Goal: Check status: Check status

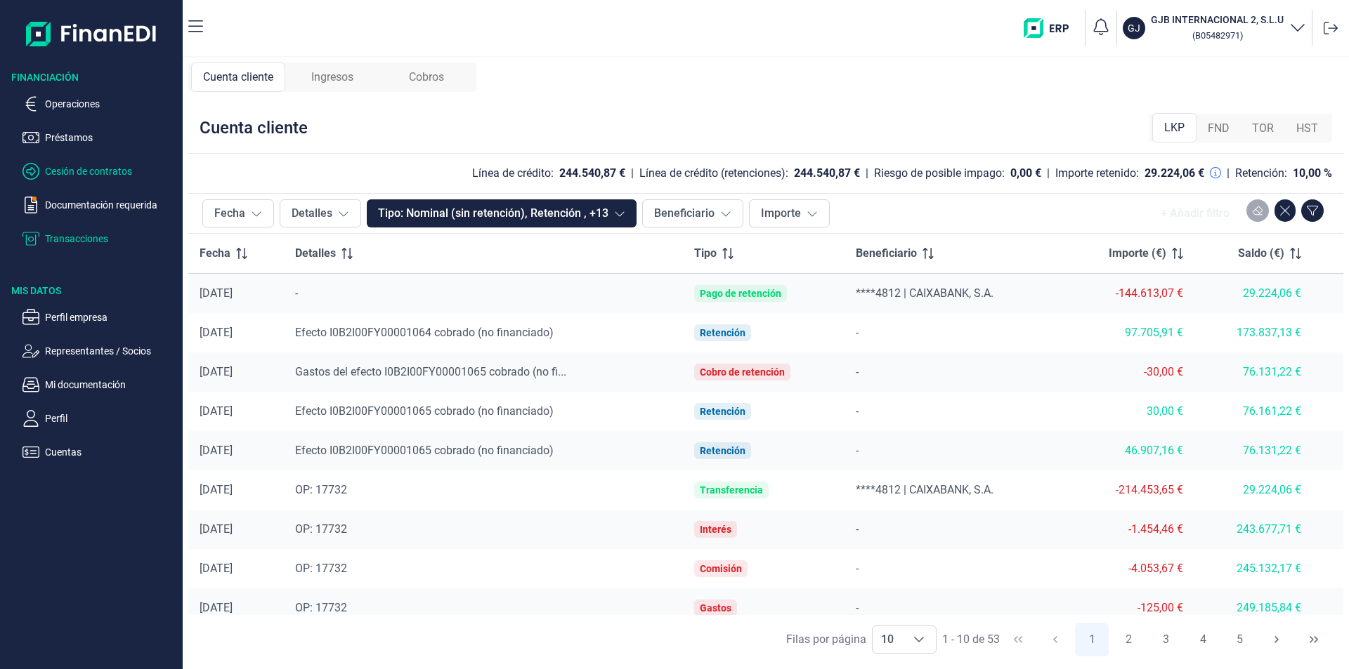
click at [102, 167] on p "Cesión de contratos" at bounding box center [111, 171] width 132 height 17
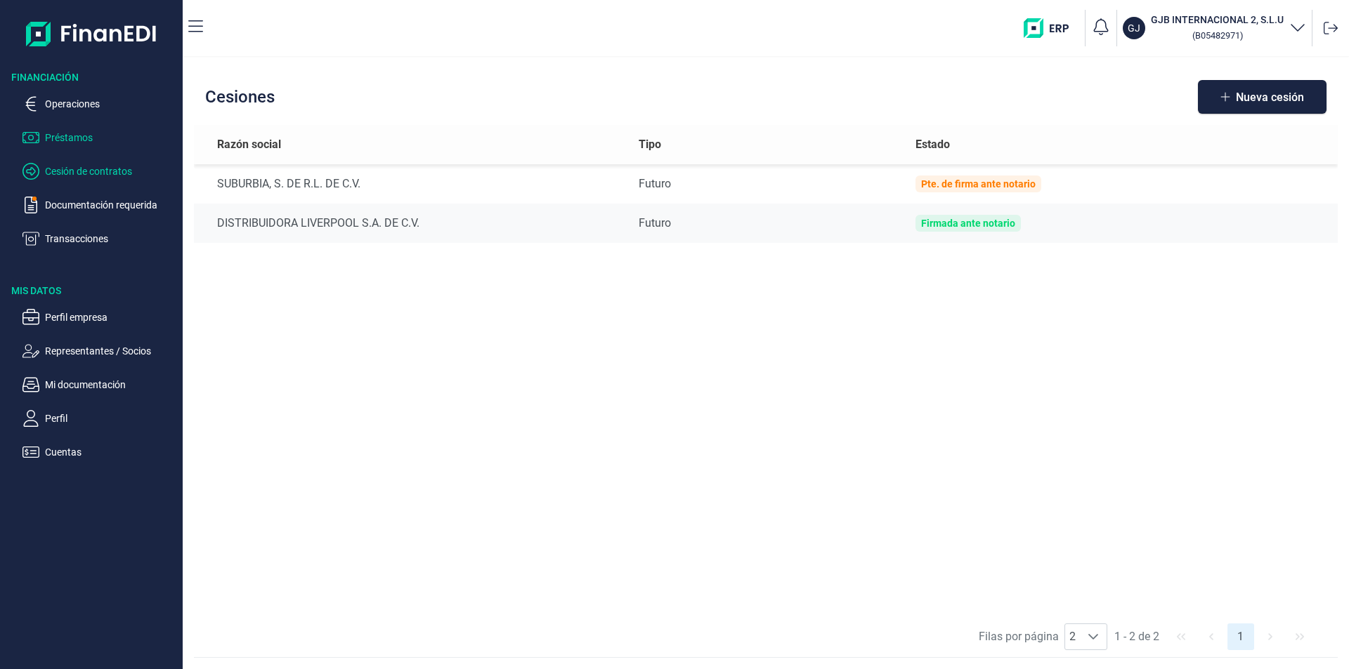
click at [97, 143] on p "Préstamos" at bounding box center [111, 137] width 132 height 17
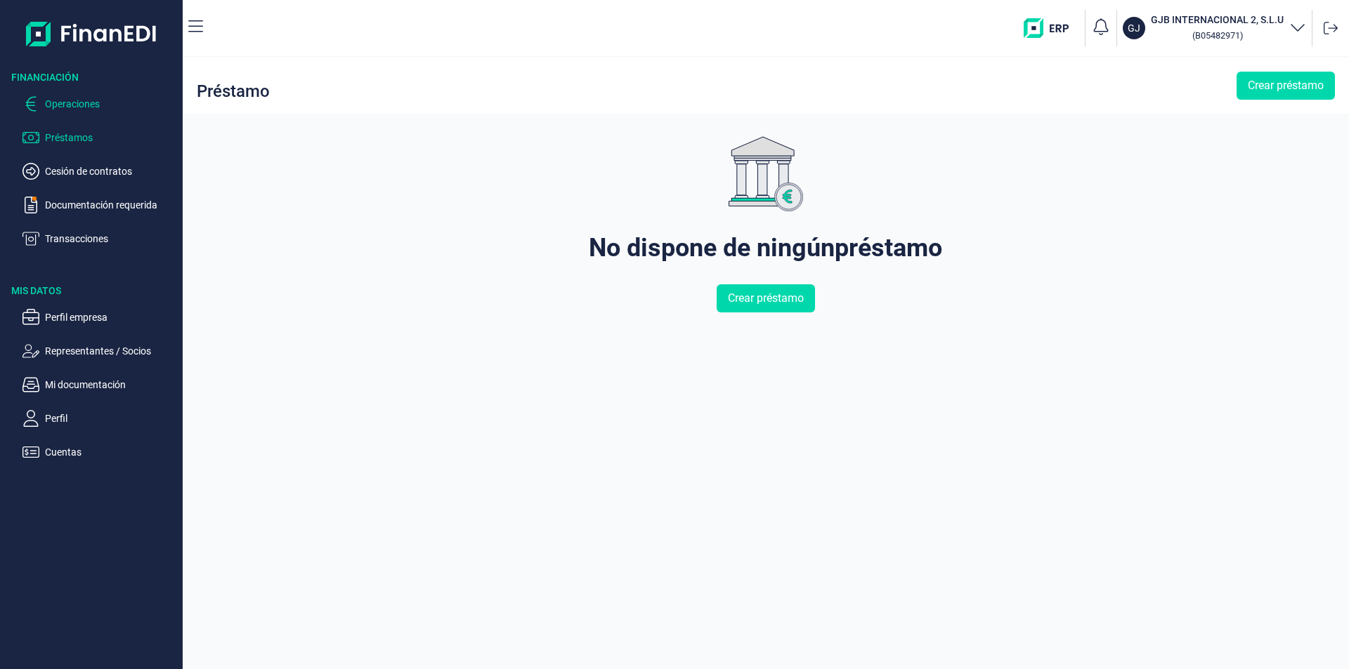
click at [92, 103] on p "Operaciones" at bounding box center [111, 104] width 132 height 17
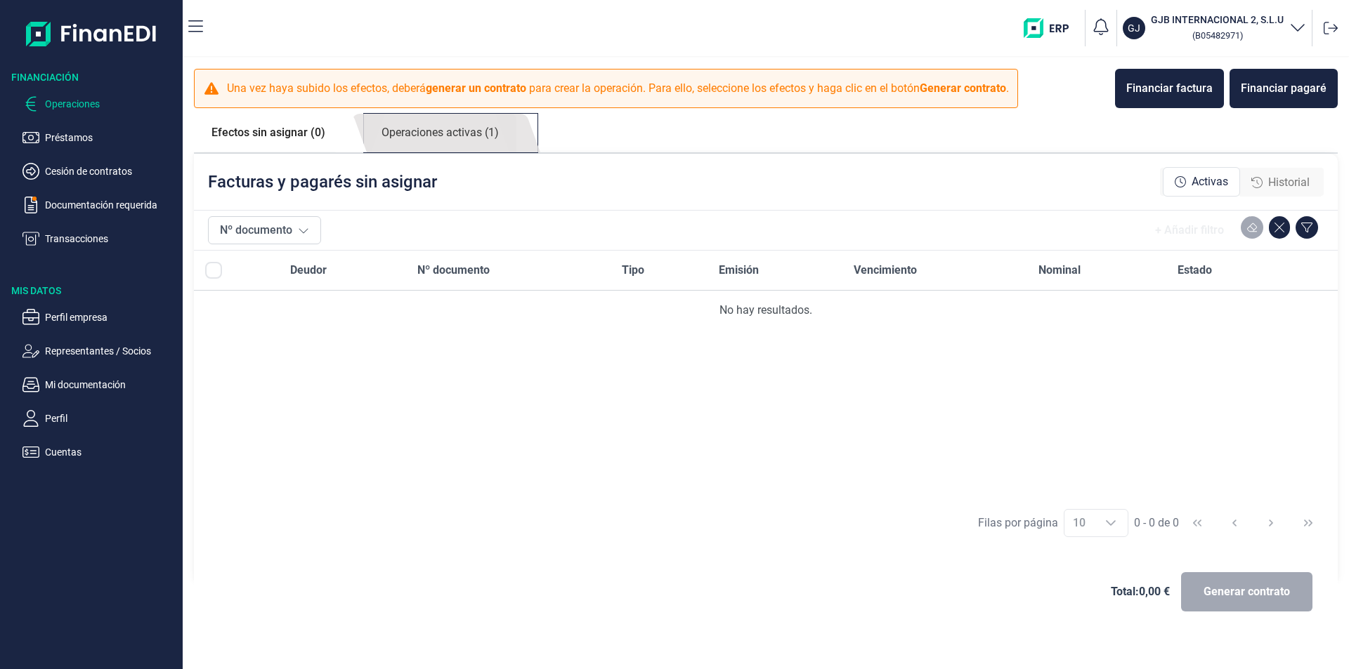
click at [448, 141] on link "Operaciones activas (1)" at bounding box center [440, 133] width 152 height 39
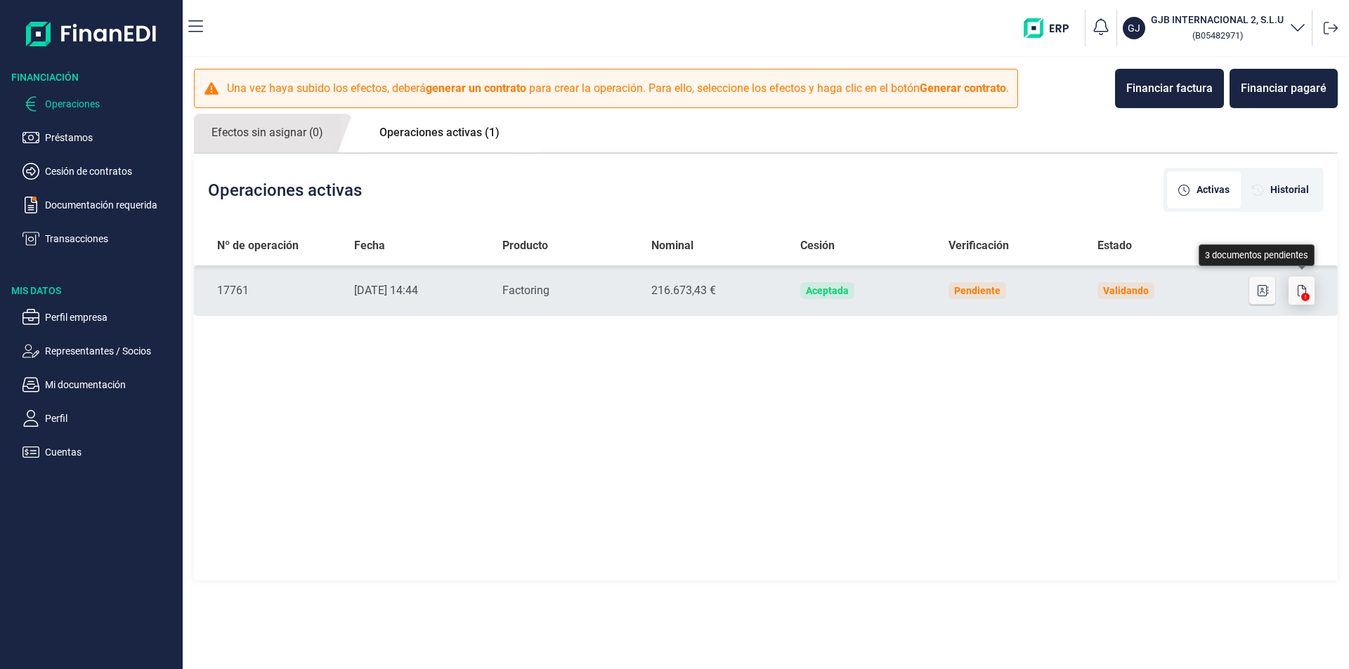
click at [1300, 290] on icon "button" at bounding box center [1301, 290] width 8 height 11
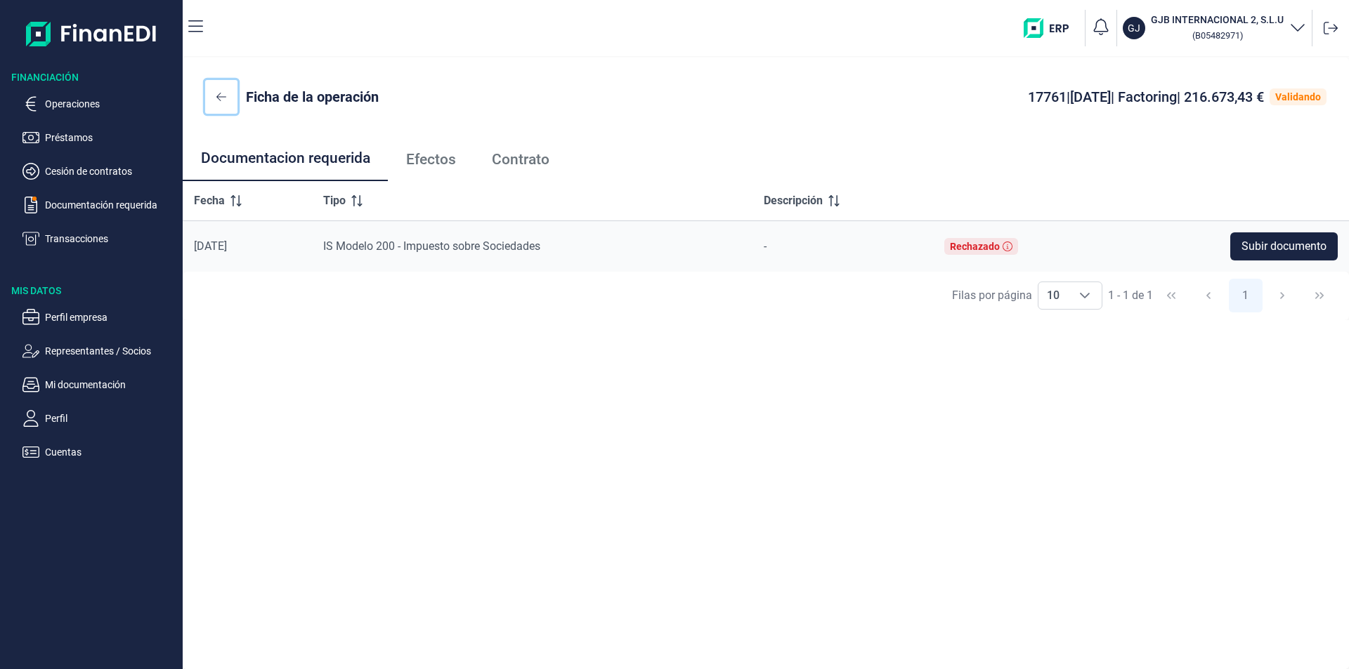
click at [216, 91] on button at bounding box center [221, 97] width 32 height 34
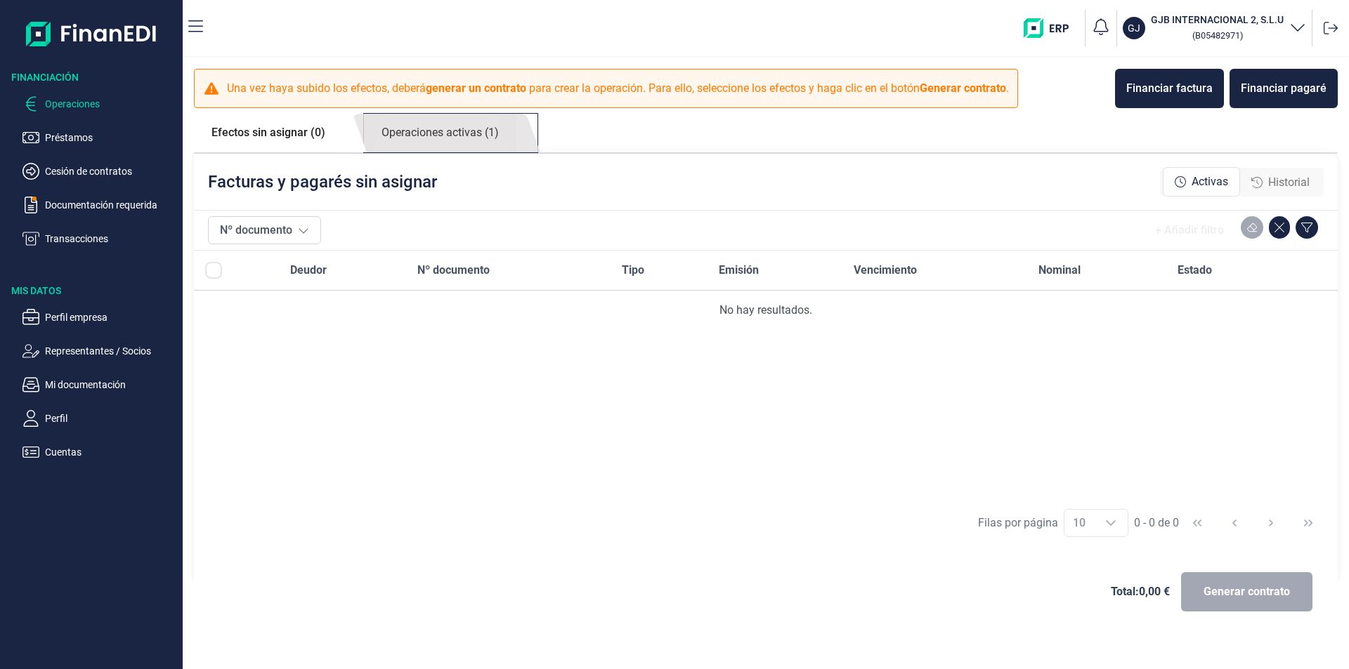
click at [424, 140] on link "Operaciones activas (1)" at bounding box center [440, 133] width 152 height 39
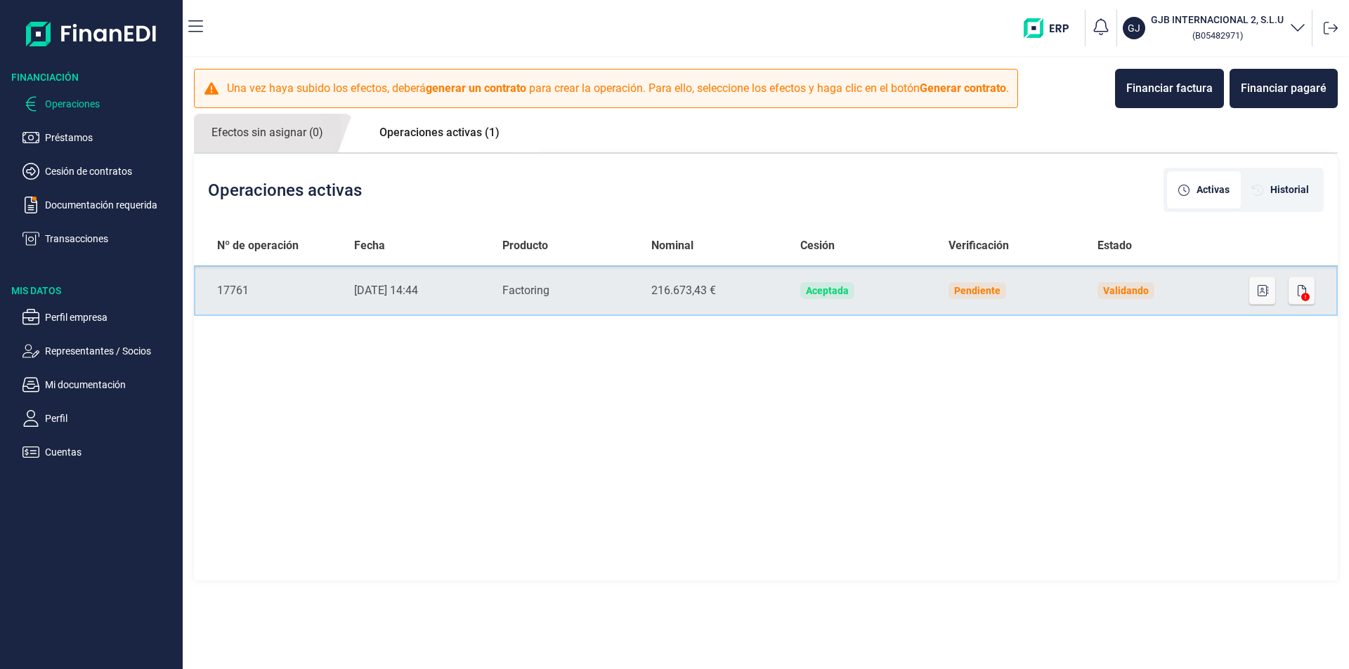
click at [1125, 295] on div "Validando" at bounding box center [1126, 290] width 46 height 11
